Goal: Register for event/course

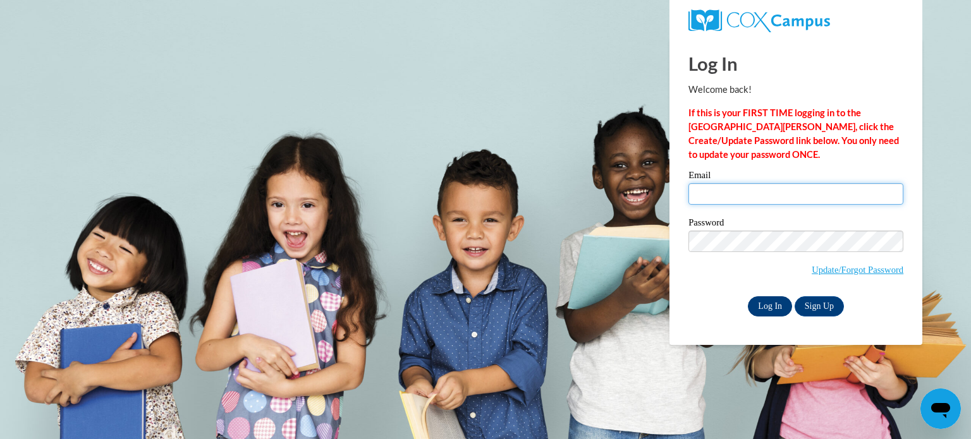
type input "tricqui@sdmfschools.org"
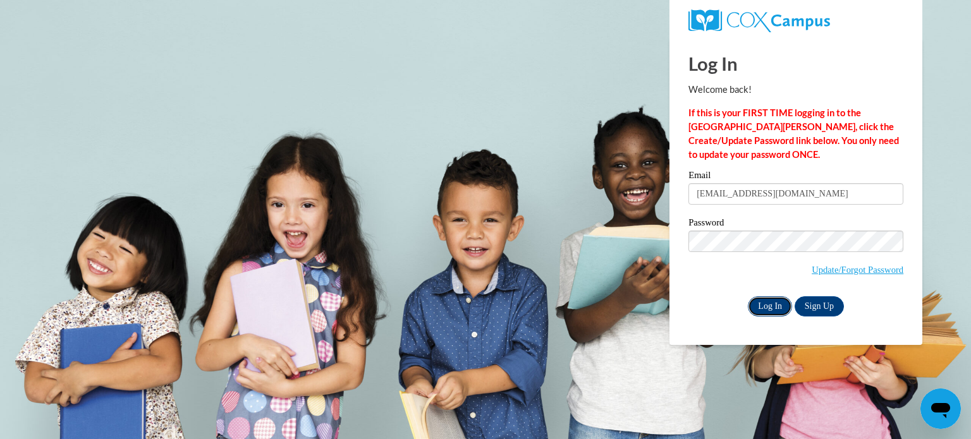
click at [763, 310] on input "Log In" at bounding box center [770, 306] width 44 height 20
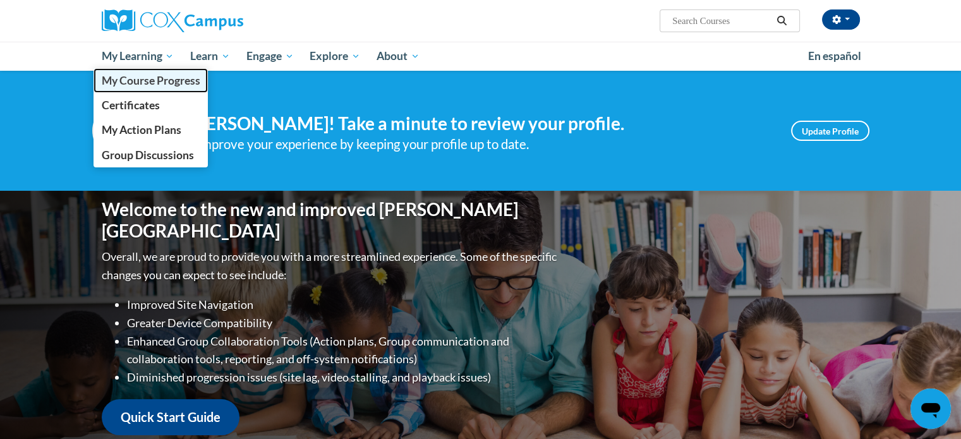
click at [138, 82] on span "My Course Progress" at bounding box center [150, 80] width 99 height 13
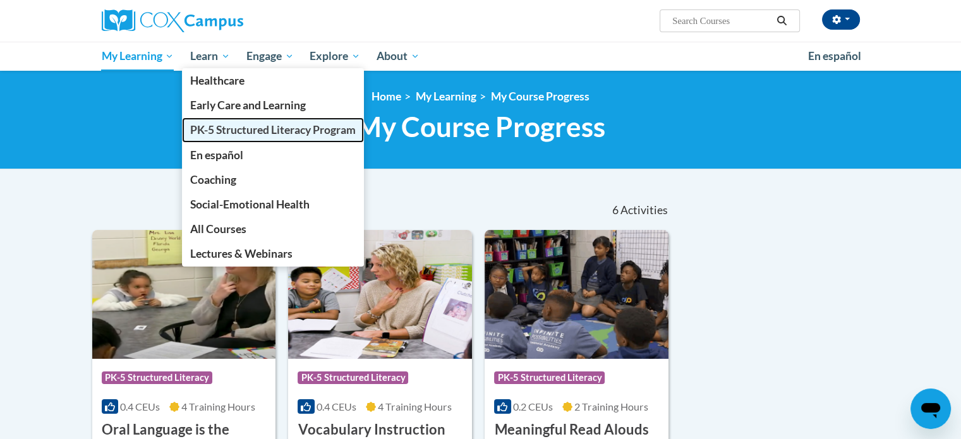
click at [217, 125] on span "PK-5 Structured Literacy Program" at bounding box center [273, 129] width 166 height 13
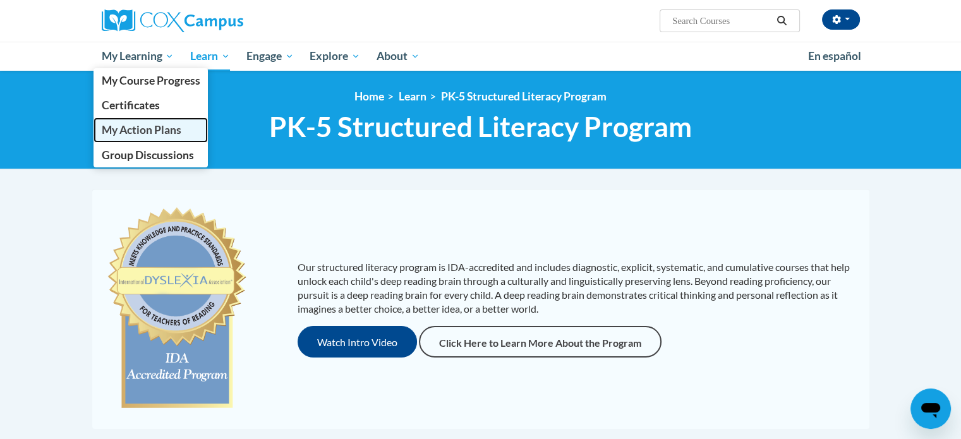
click at [164, 125] on span "My Action Plans" at bounding box center [141, 129] width 80 height 13
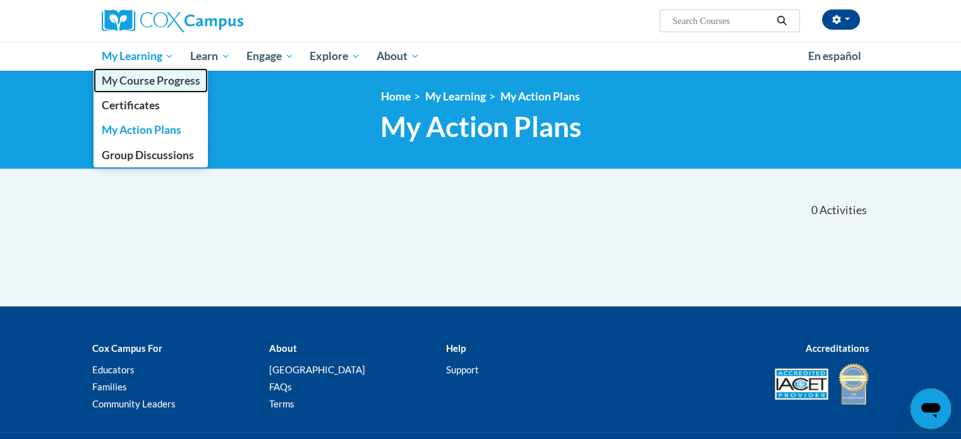
click at [128, 84] on span "My Course Progress" at bounding box center [150, 80] width 99 height 13
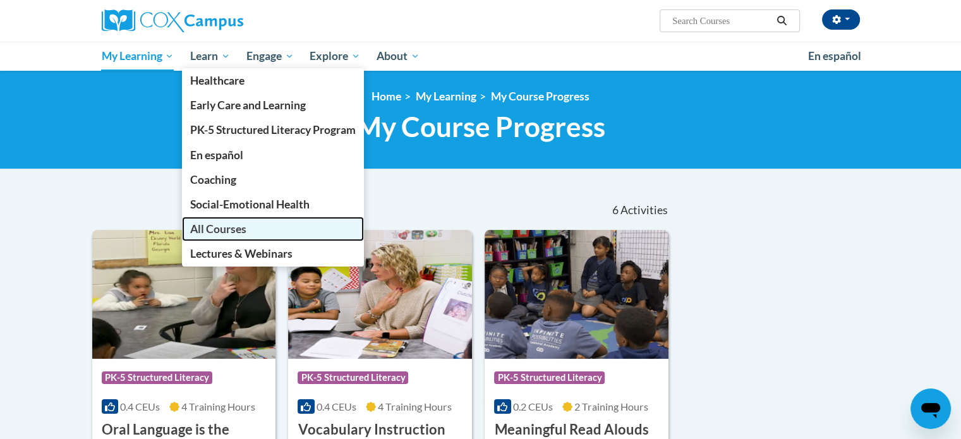
click at [210, 224] on span "All Courses" at bounding box center [218, 228] width 56 height 13
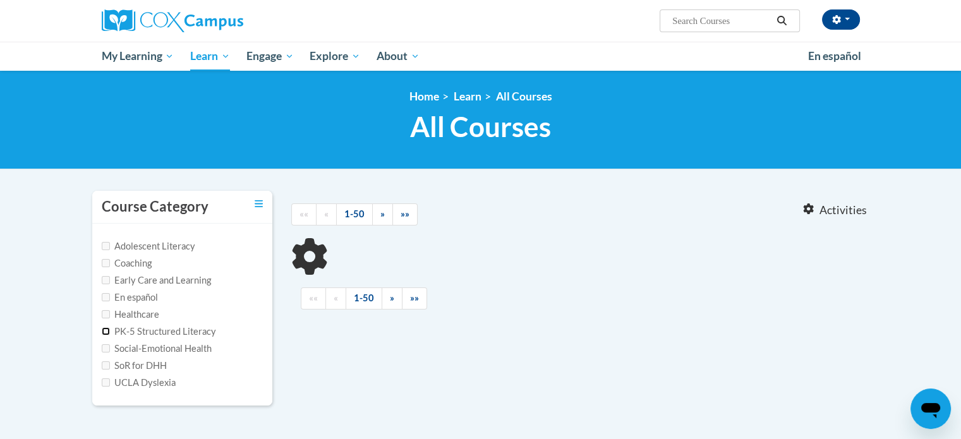
click at [106, 332] on input "PK-5 Structured Literacy" at bounding box center [106, 331] width 8 height 8
checkbox input "true"
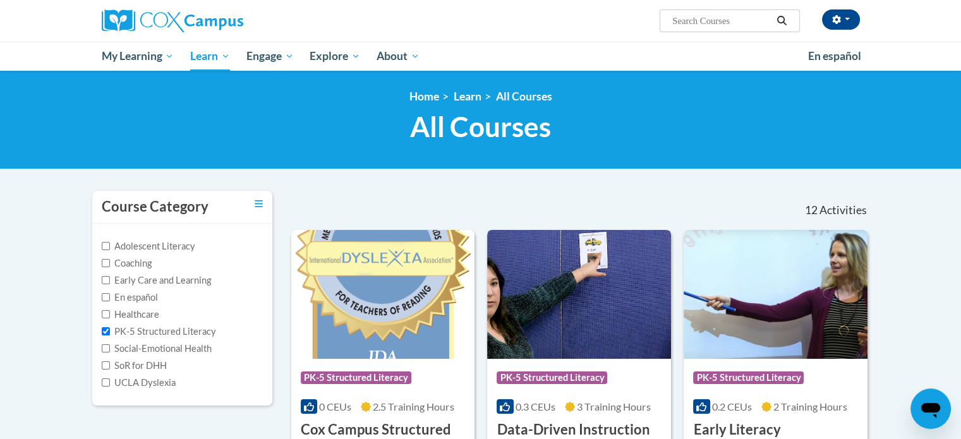
click at [566, 283] on img at bounding box center [579, 294] width 184 height 129
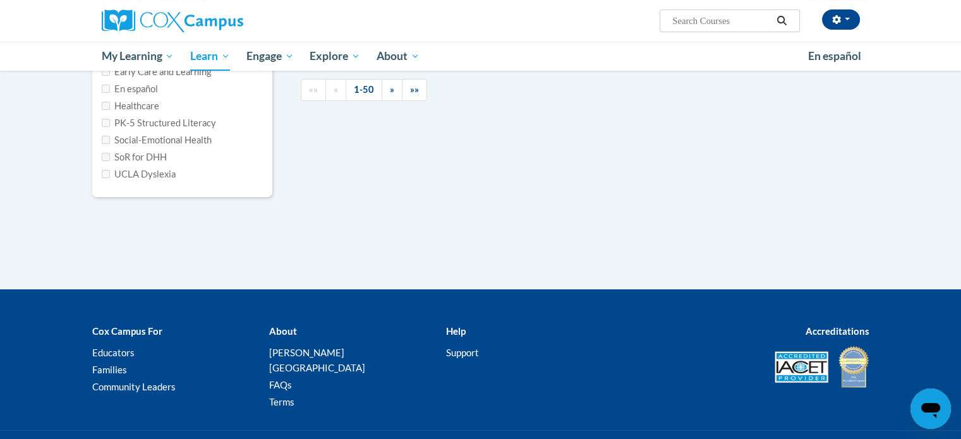
click at [131, 123] on label "PK-5 Structured Literacy" at bounding box center [159, 123] width 114 height 14
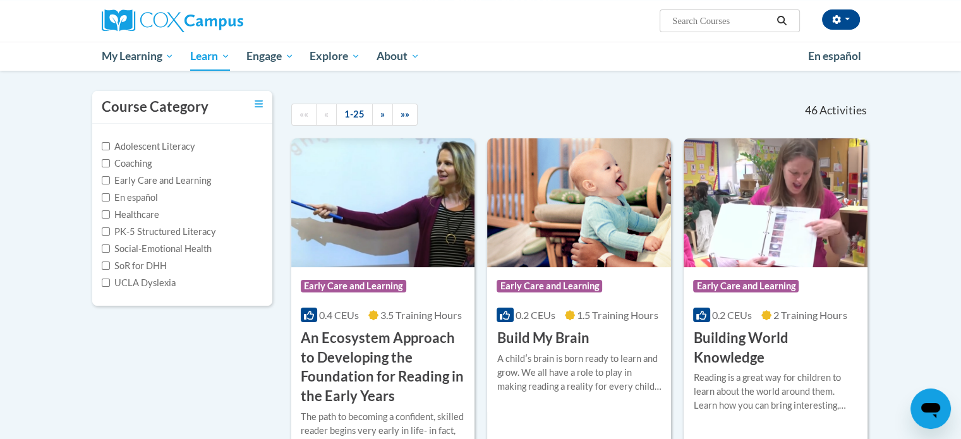
scroll to position [100, 0]
click at [104, 230] on input "PK-5 Structured Literacy" at bounding box center [106, 232] width 8 height 8
checkbox input "true"
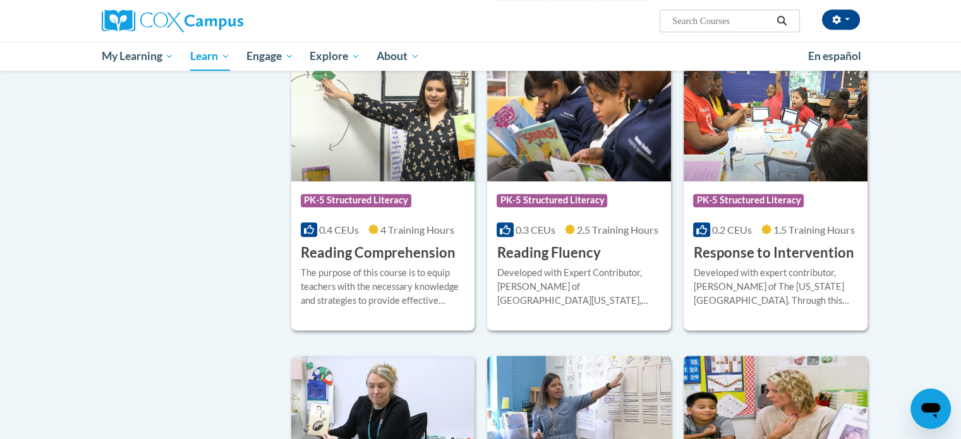
scroll to position [877, 0]
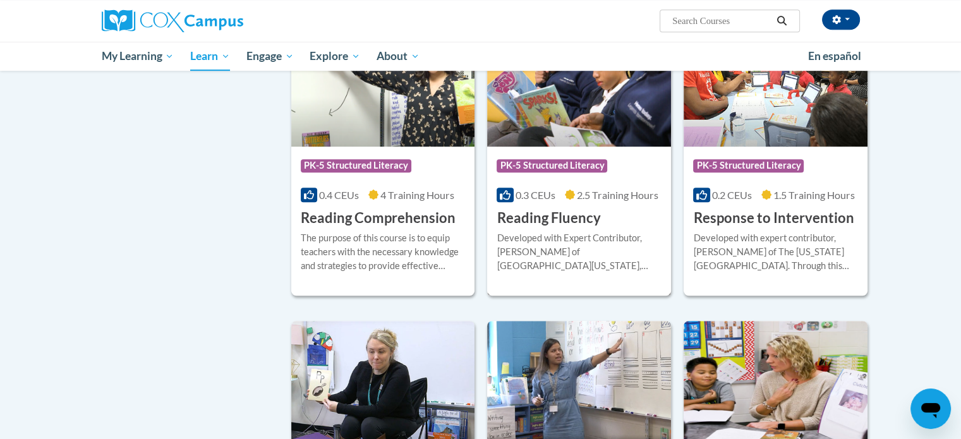
click at [564, 240] on div "Developed with Expert Contributor, [PERSON_NAME] of [GEOGRAPHIC_DATA][US_STATE]…" at bounding box center [579, 252] width 165 height 42
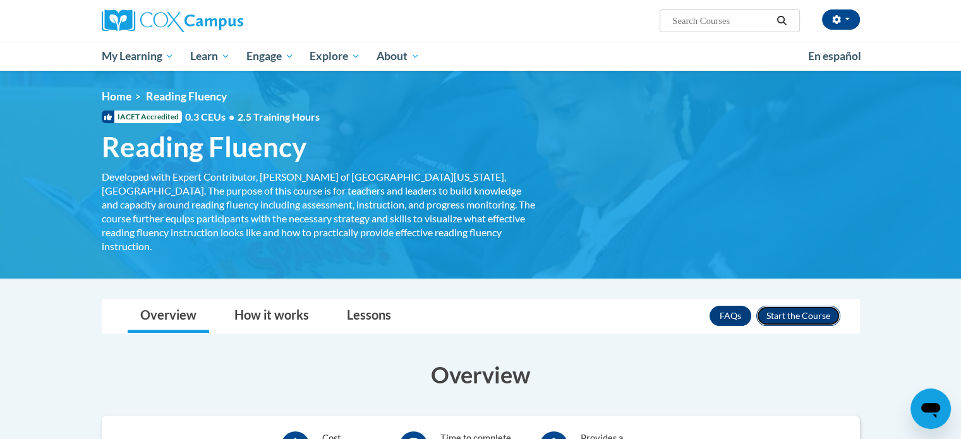
click at [789, 306] on button "Enroll" at bounding box center [799, 316] width 84 height 20
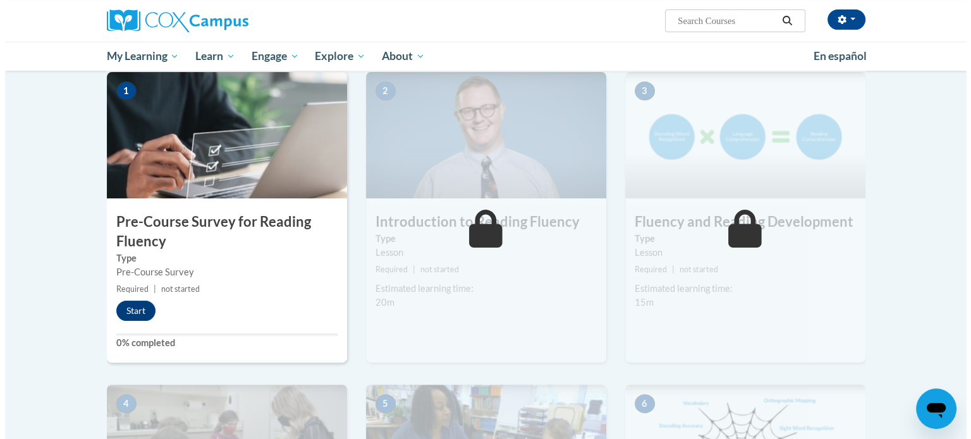
scroll to position [252, 0]
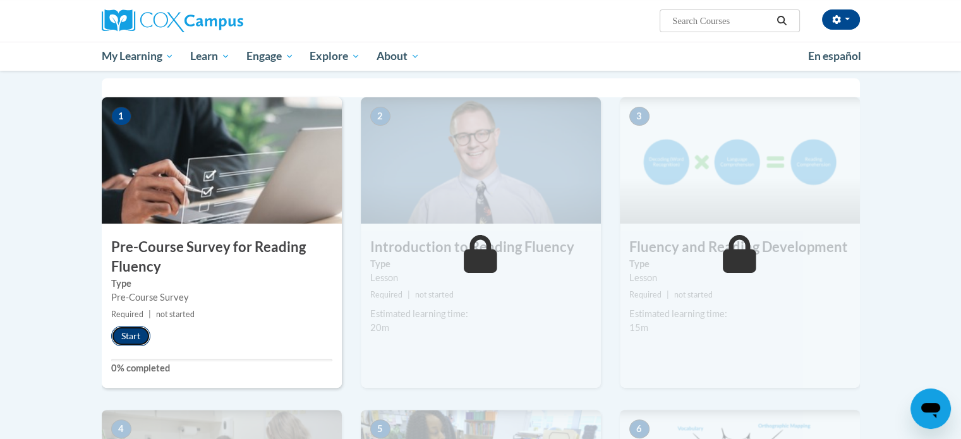
click at [125, 329] on button "Start" at bounding box center [130, 336] width 39 height 20
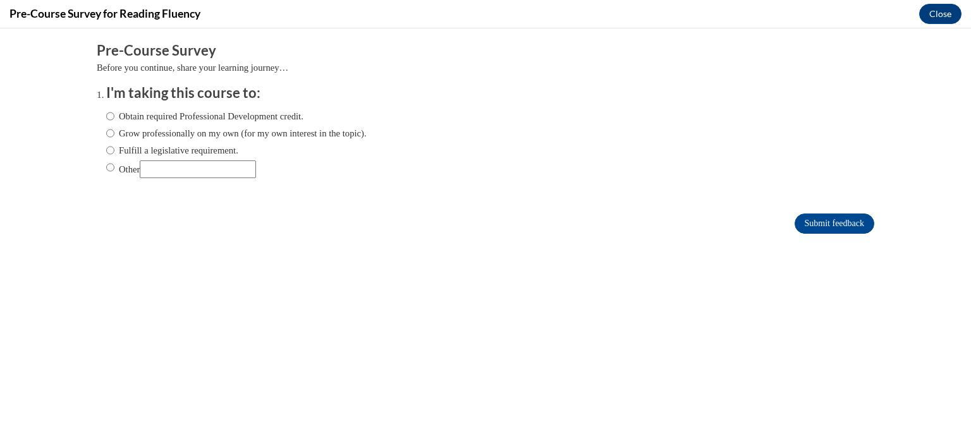
scroll to position [0, 0]
click at [106, 149] on input "Fulfill a legislative requirement." at bounding box center [110, 150] width 8 height 14
radio input "true"
click at [815, 223] on input "Submit feedback" at bounding box center [834, 224] width 80 height 20
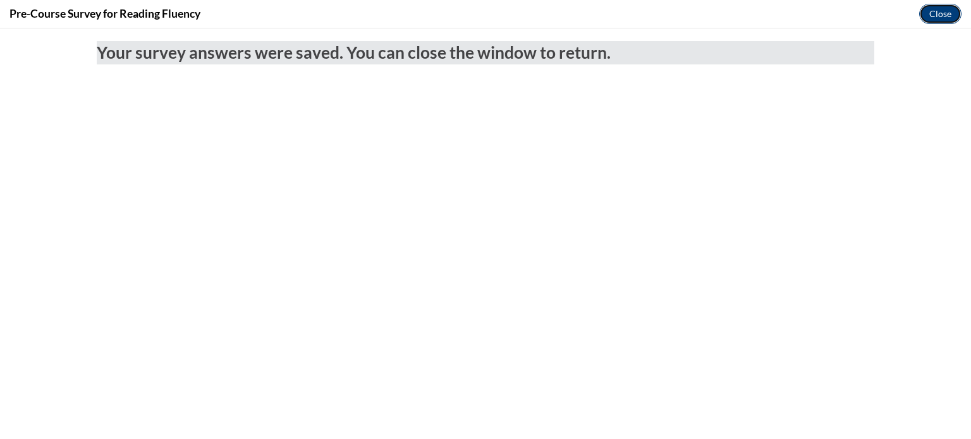
click at [940, 17] on button "Close" at bounding box center [940, 14] width 42 height 20
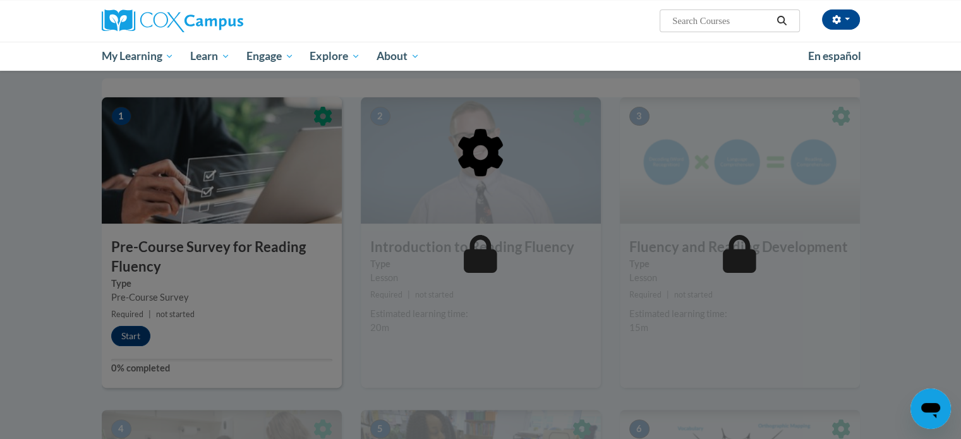
click at [137, 332] on div at bounding box center [481, 217] width 758 height 240
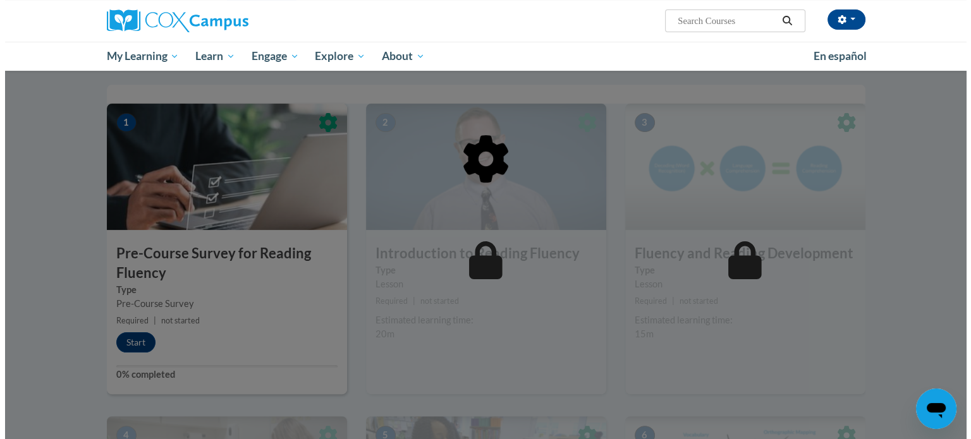
scroll to position [221, 0]
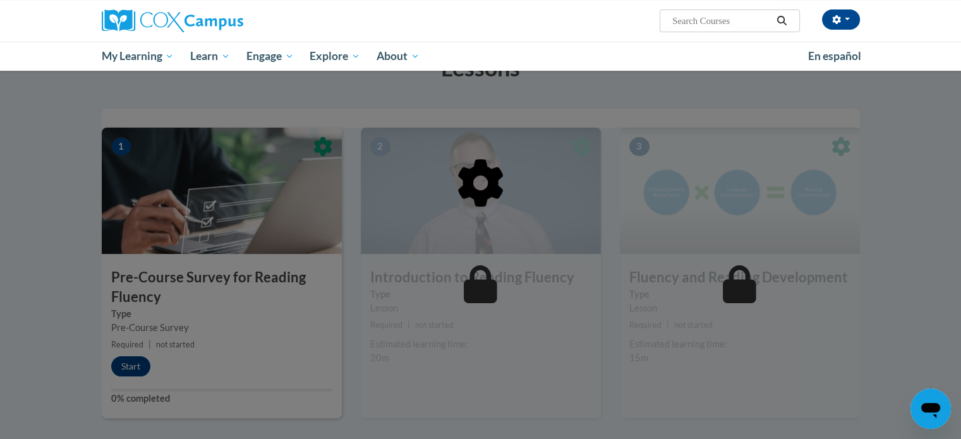
click at [126, 350] on div at bounding box center [481, 248] width 758 height 240
click at [126, 353] on div at bounding box center [481, 248] width 758 height 240
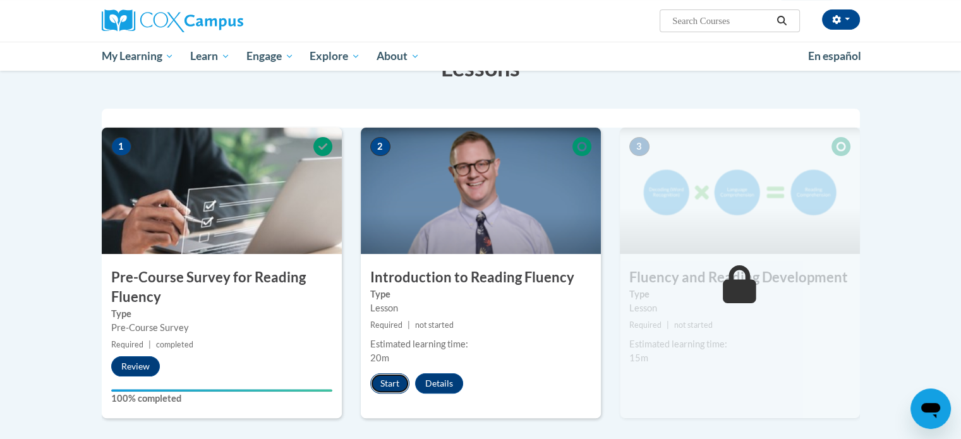
click at [391, 380] on button "Start" at bounding box center [389, 384] width 39 height 20
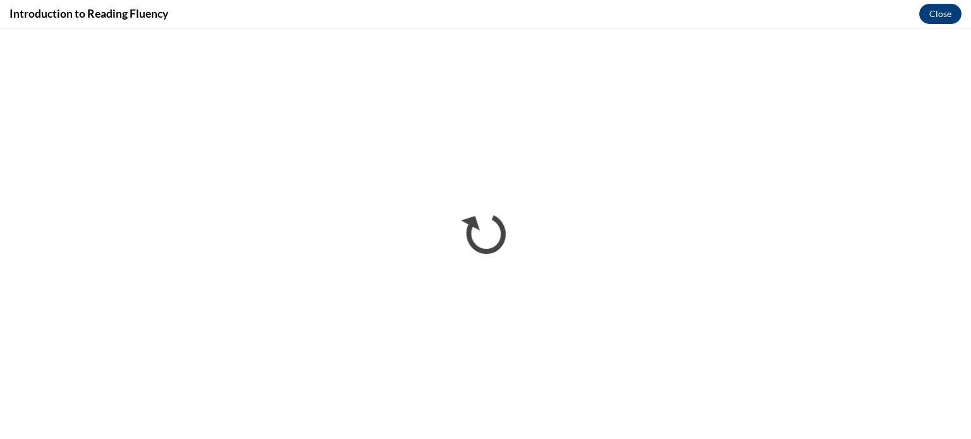
scroll to position [0, 0]
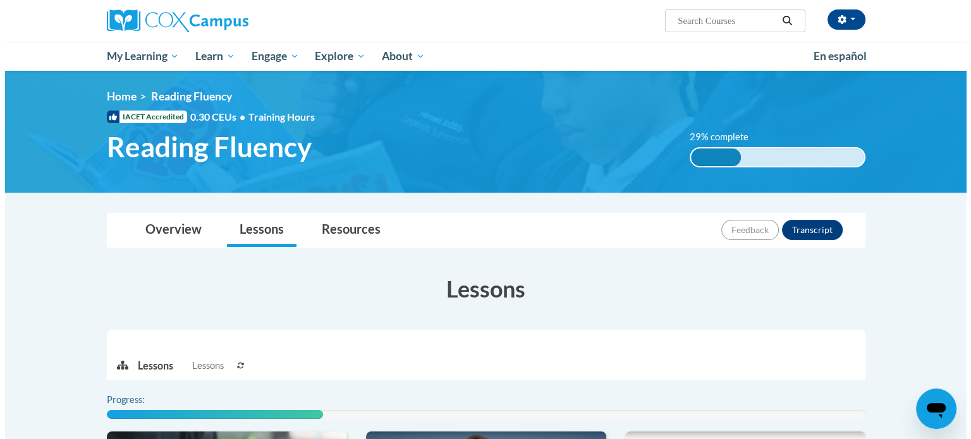
scroll to position [316, 0]
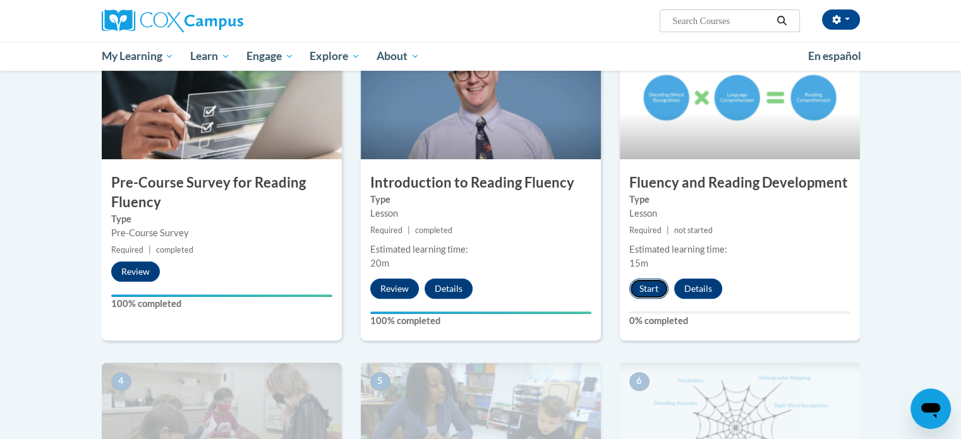
click at [655, 283] on button "Start" at bounding box center [648, 289] width 39 height 20
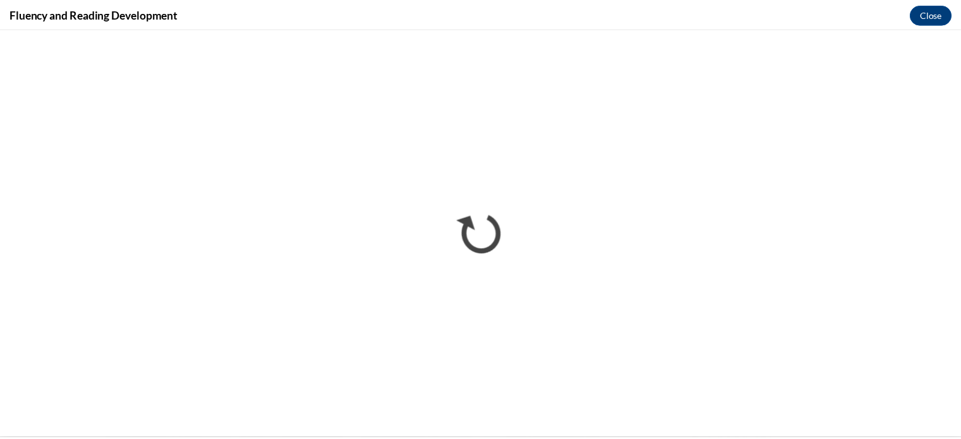
scroll to position [0, 0]
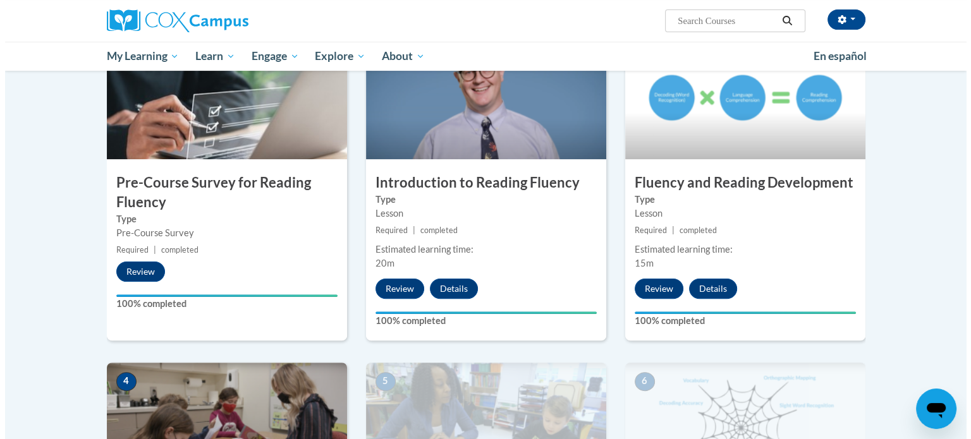
scroll to position [632, 0]
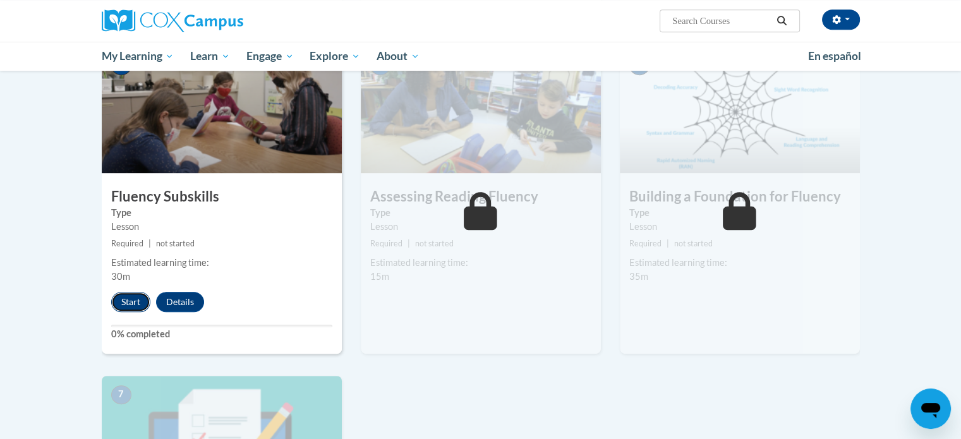
click at [134, 300] on button "Start" at bounding box center [130, 302] width 39 height 20
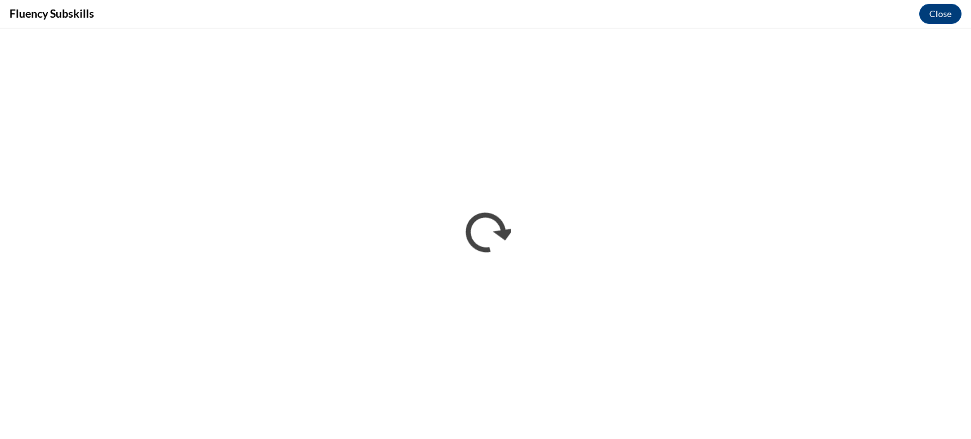
scroll to position [0, 0]
